Goal: Information Seeking & Learning: Learn about a topic

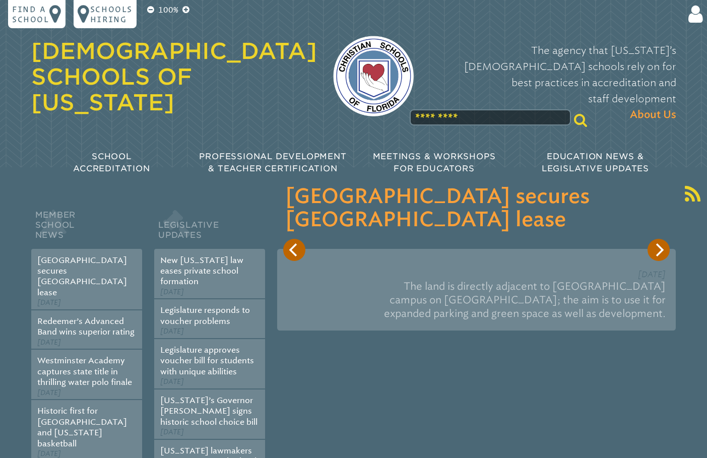
click at [431, 109] on input "text" at bounding box center [490, 117] width 161 height 16
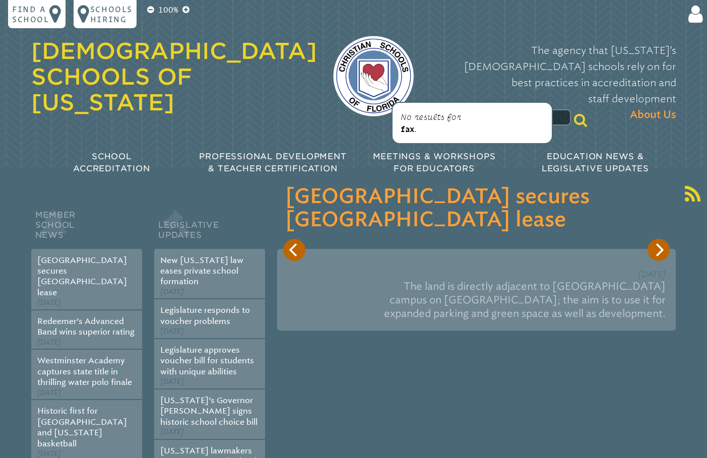
type input "***"
click at [411, 130] on span "fax" at bounding box center [408, 129] width 14 height 9
click at [574, 113] on icon at bounding box center [580, 120] width 13 height 14
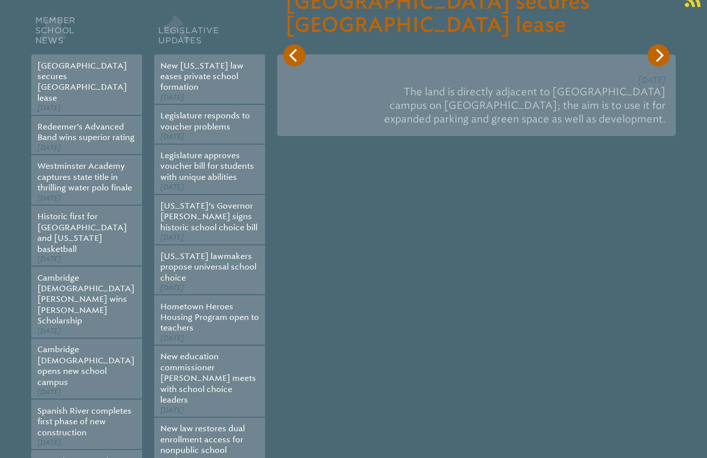
scroll to position [252, 0]
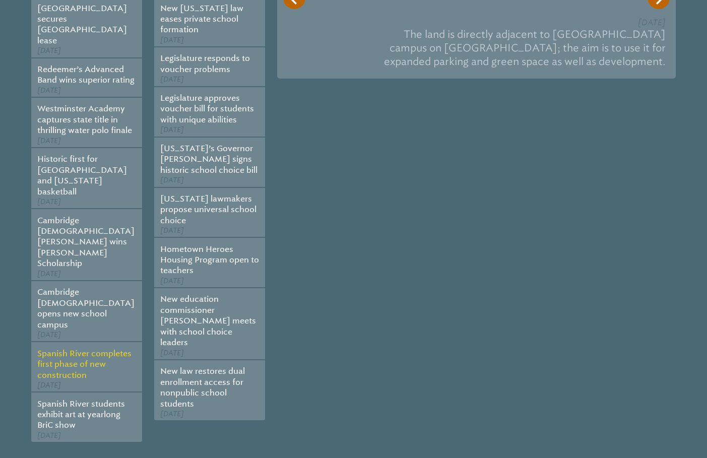
click at [86, 349] on link "Spanish River completes first phase of new construction" at bounding box center [84, 364] width 94 height 31
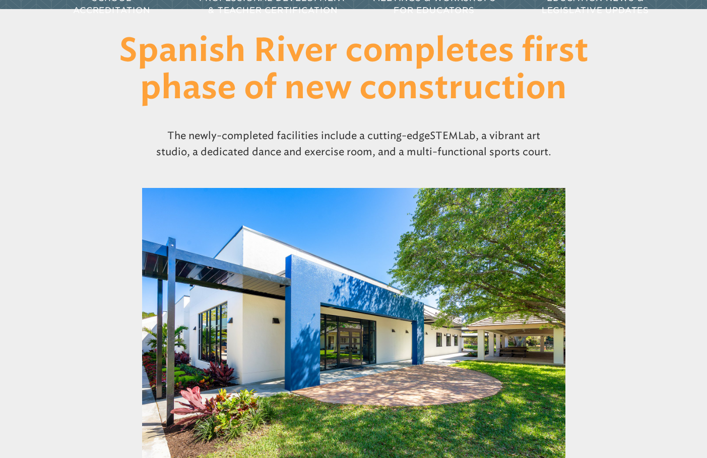
scroll to position [202, 0]
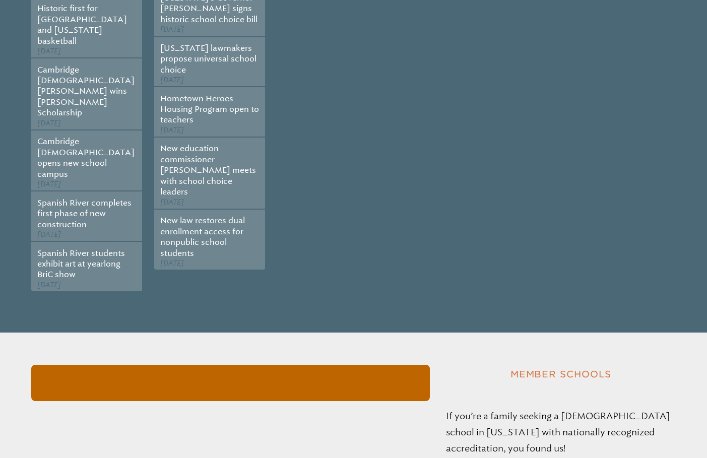
scroll to position [403, 0]
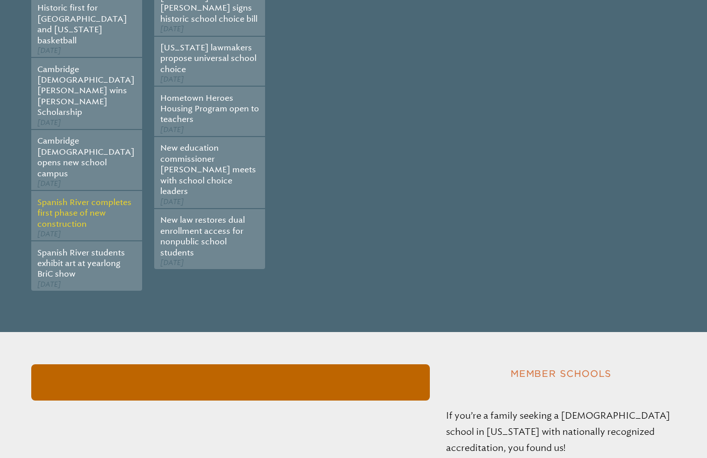
click at [64, 198] on link "Spanish River completes first phase of new construction" at bounding box center [84, 213] width 94 height 31
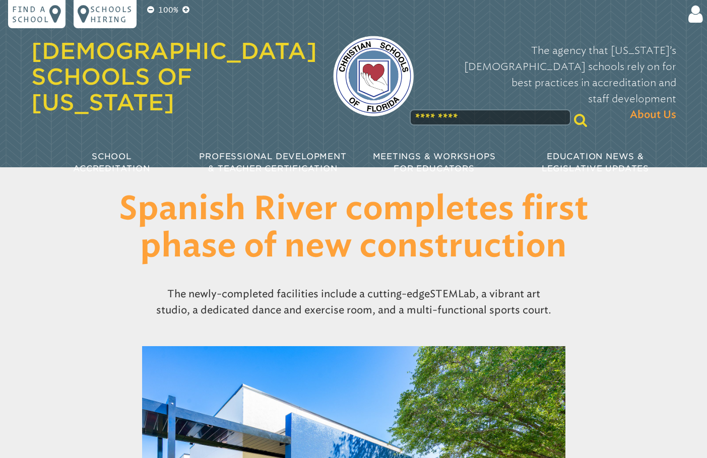
click at [534, 248] on h1 "Spanish River completes first phase of new construction" at bounding box center [354, 229] width 518 height 74
drag, startPoint x: 421, startPoint y: 254, endPoint x: 569, endPoint y: 307, distance: 157.1
